Goal: Task Accomplishment & Management: Use online tool/utility

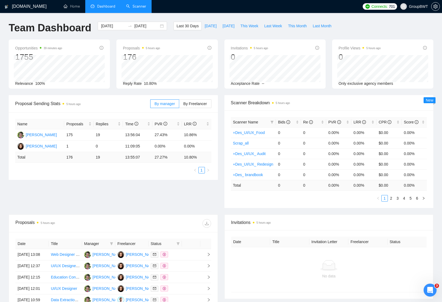
click at [140, 9] on link "Scanner" at bounding box center [136, 6] width 20 height 5
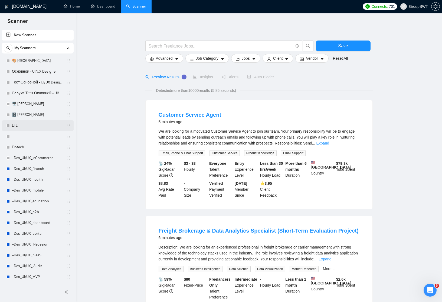
click at [24, 124] on link "ETL" at bounding box center [37, 125] width 51 height 11
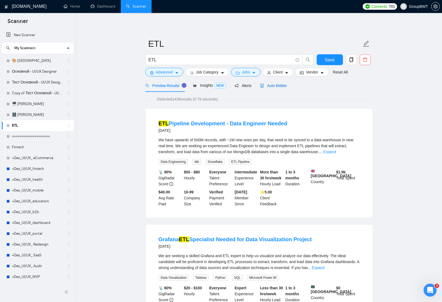
click at [277, 85] on span "Auto Bidder" at bounding box center [273, 86] width 27 height 4
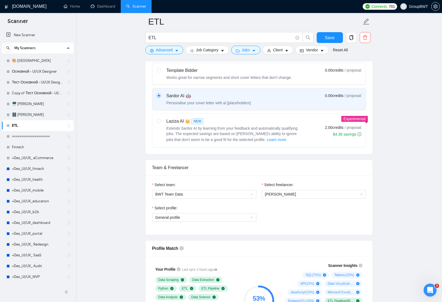
scroll to position [198, 0]
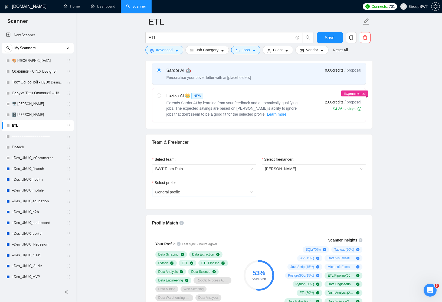
click at [245, 188] on span "General profile" at bounding box center [204, 192] width 98 height 8
click at [248, 175] on div "Select team: BWT Team Data" at bounding box center [204, 168] width 110 height 23
click at [251, 170] on span "BWT Team Data" at bounding box center [204, 169] width 98 height 8
click at [249, 157] on div "Select team:" at bounding box center [204, 161] width 104 height 8
click at [239, 194] on span "General profile" at bounding box center [204, 192] width 98 height 8
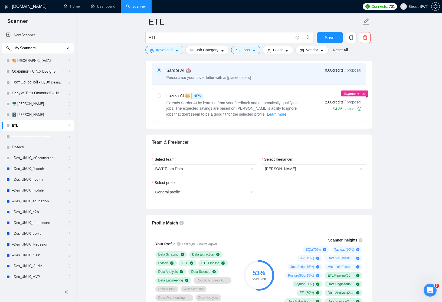
click at [243, 179] on div "Select team: BWT Team Data" at bounding box center [204, 168] width 110 height 23
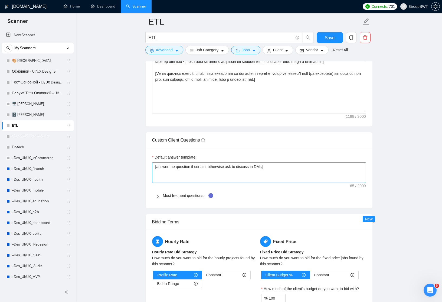
scroll to position [709, 0]
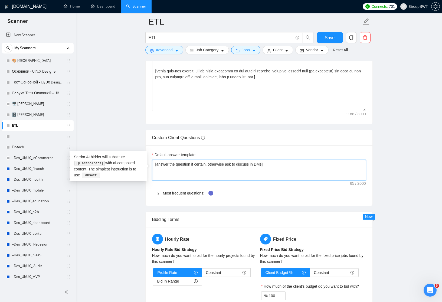
drag, startPoint x: 233, startPoint y: 163, endPoint x: 270, endPoint y: 163, distance: 37.1
click at [270, 163] on textarea "[answer the question if certain, otherwise ask to discuss in DMs]" at bounding box center [259, 170] width 214 height 21
click at [271, 164] on textarea "[answer the question if certain, otherwise ask to discuss in DMs]" at bounding box center [259, 170] width 214 height 21
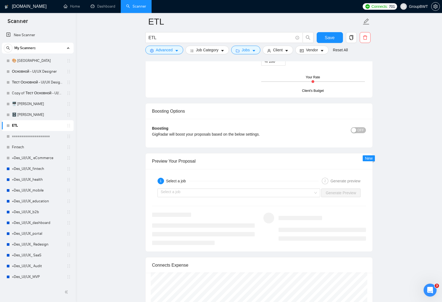
scroll to position [946, 0]
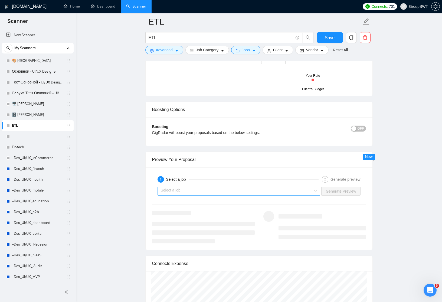
click at [233, 190] on input "search" at bounding box center [237, 191] width 153 height 8
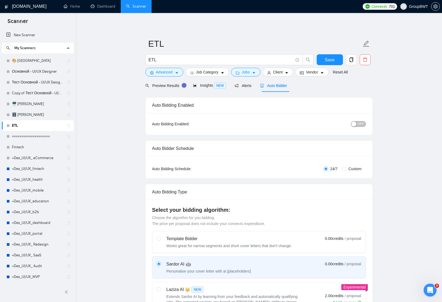
scroll to position [0, 0]
click at [110, 7] on link "Dashboard" at bounding box center [103, 6] width 25 height 5
